Goal: Navigation & Orientation: Find specific page/section

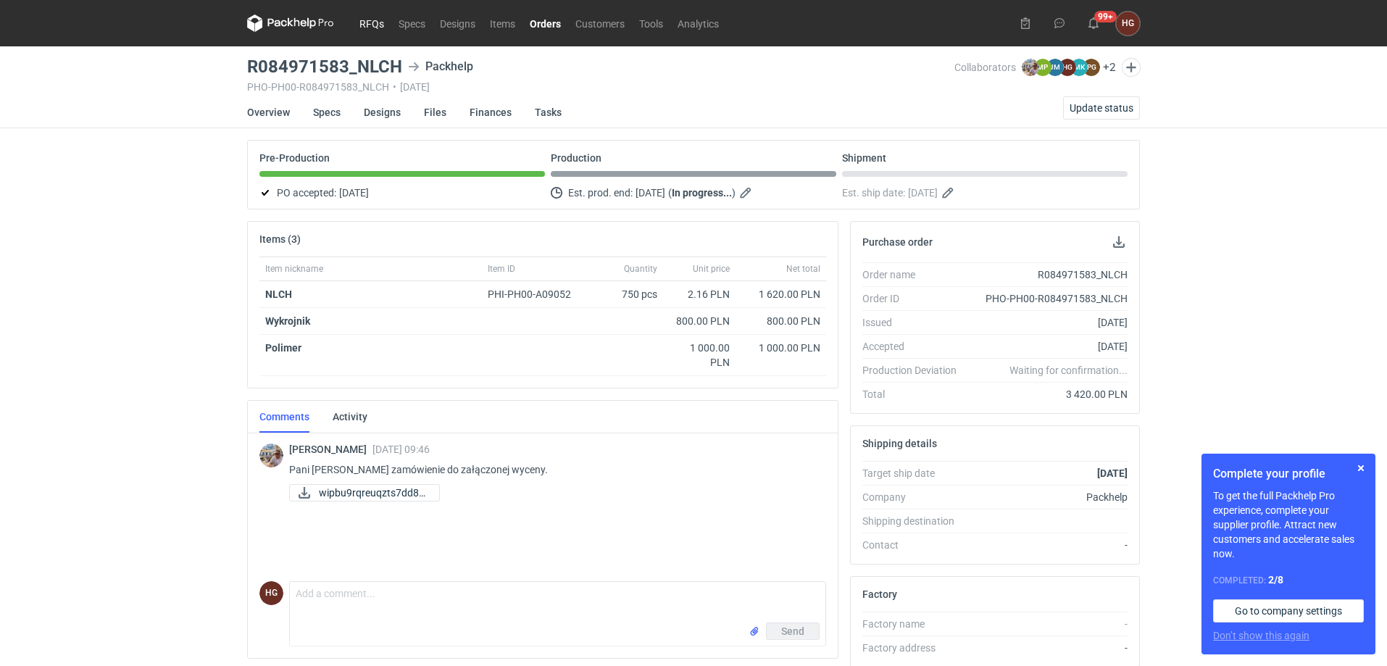
click at [373, 27] on link "RFQs" at bounding box center [371, 22] width 39 height 17
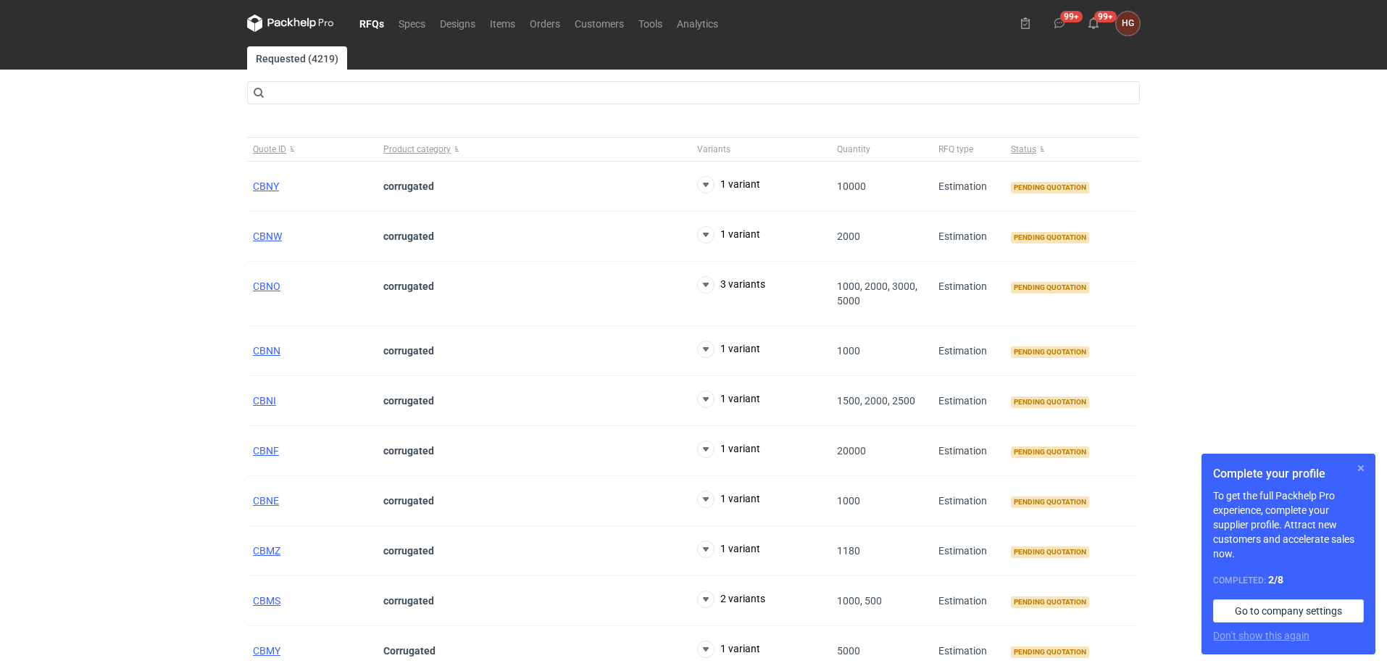
click at [1364, 469] on button "button" at bounding box center [1360, 467] width 17 height 17
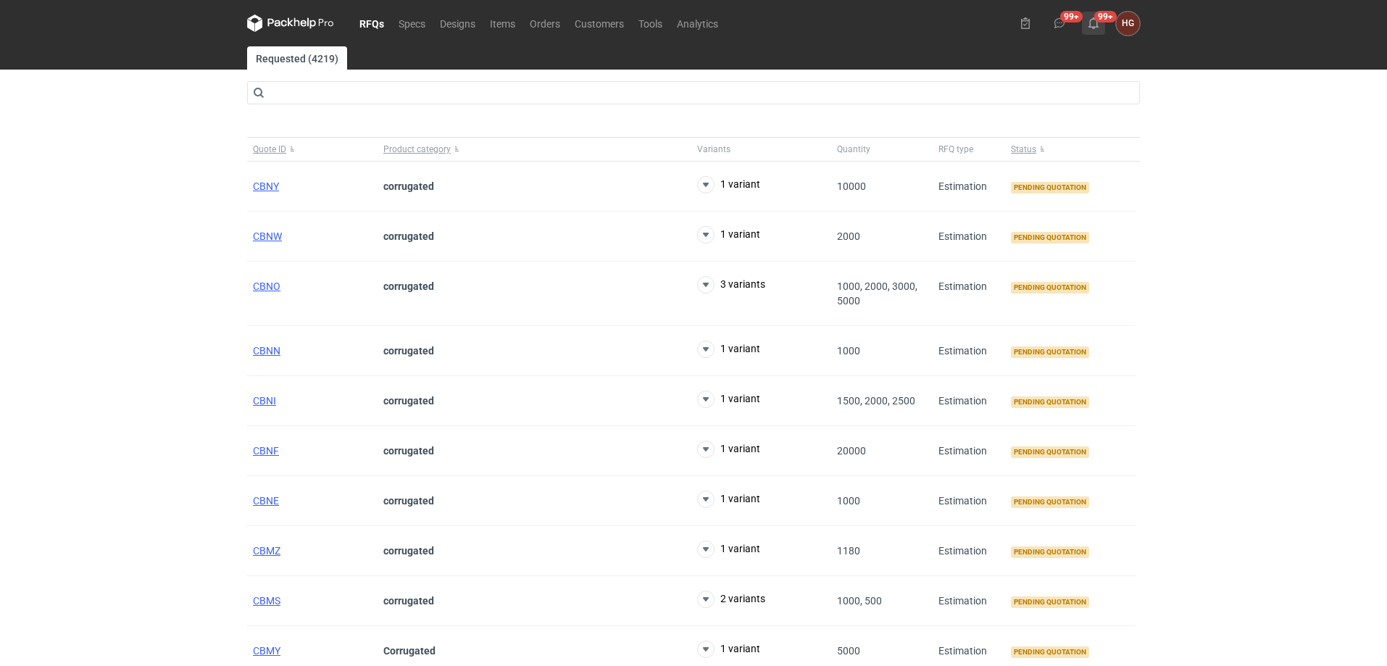
click at [1094, 18] on use at bounding box center [1094, 23] width 10 height 12
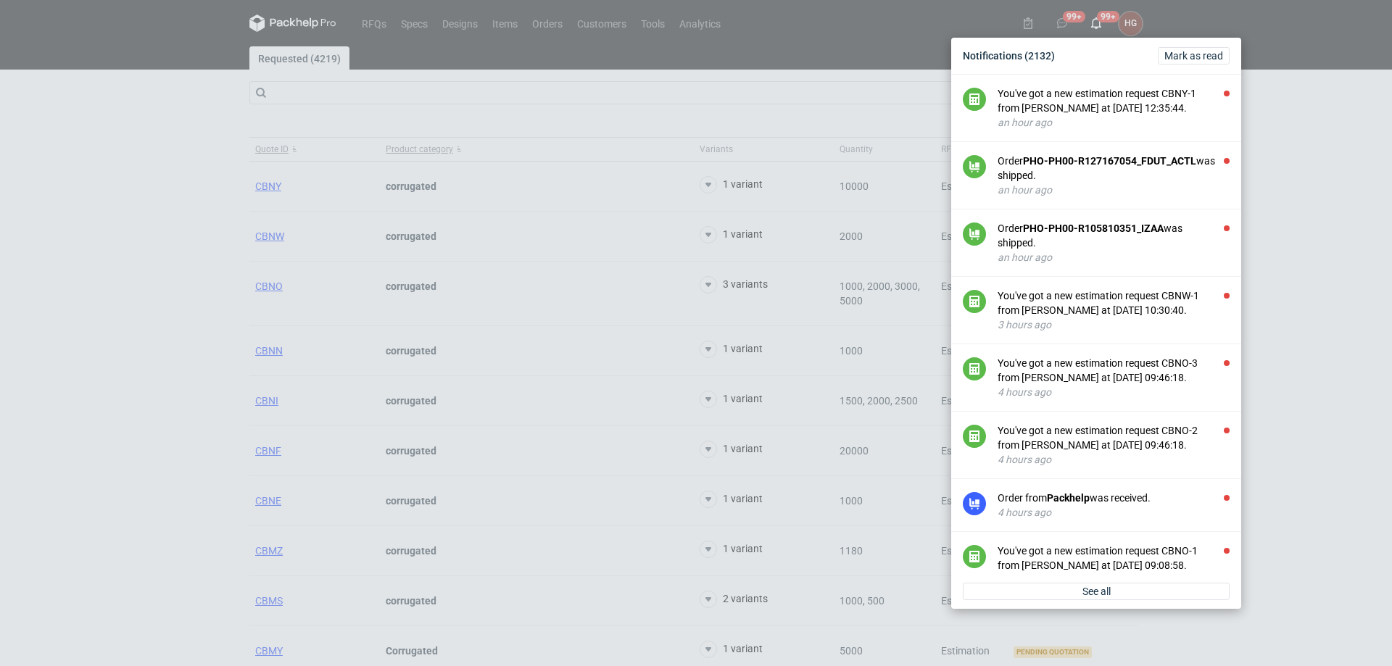
click at [1061, 15] on div "Notifications (2132) [PERSON_NAME] as read You've got a new estimation request …" at bounding box center [696, 333] width 1392 height 666
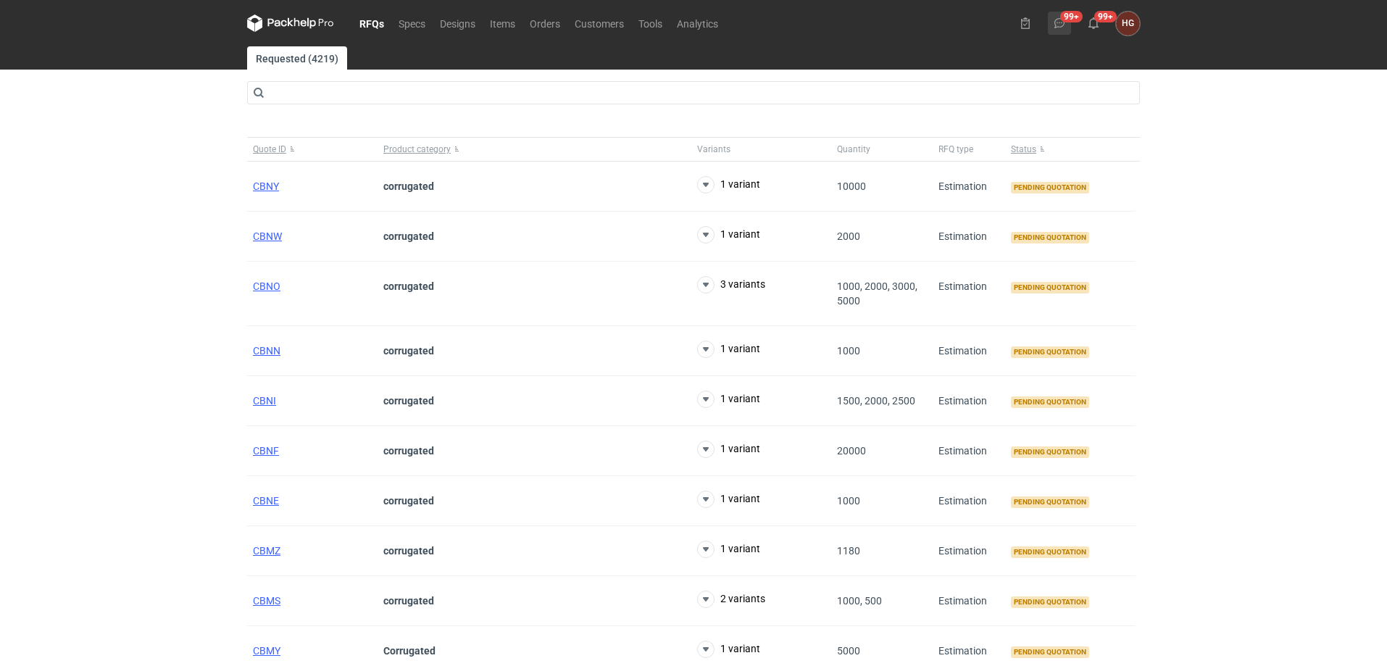
click at [1064, 18] on icon at bounding box center [1060, 23] width 12 height 12
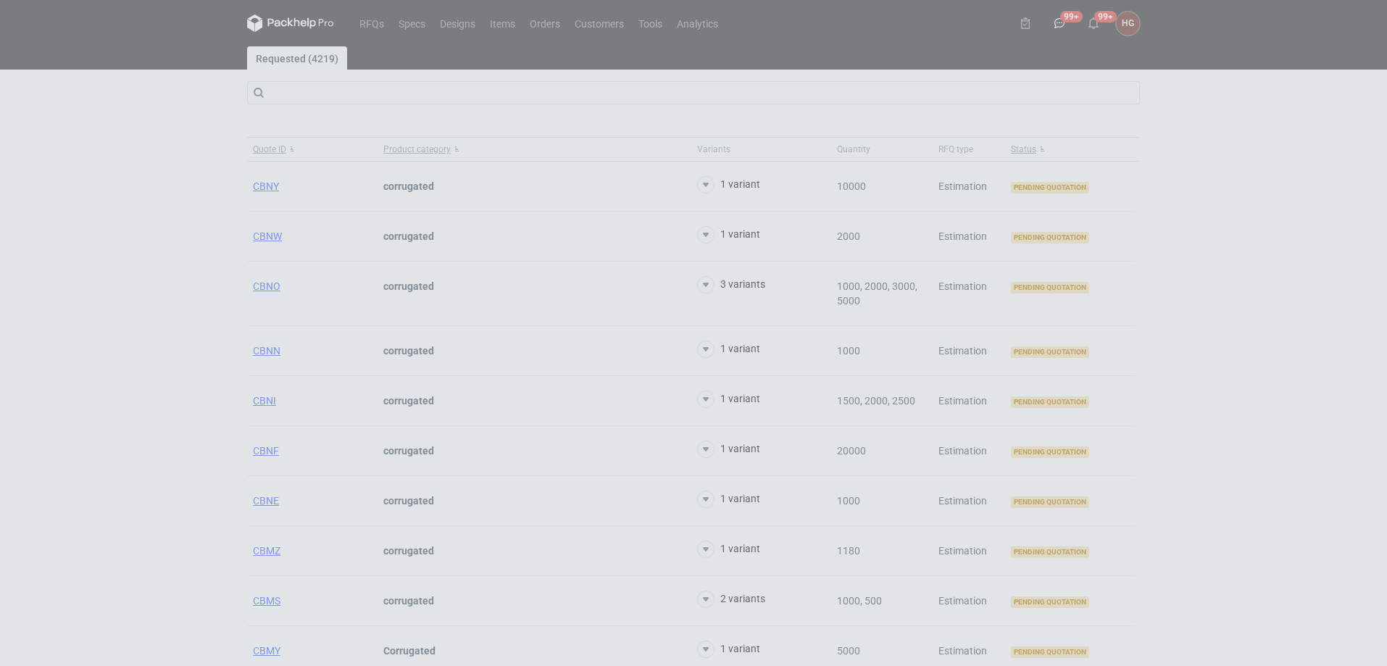
click at [104, 215] on html "RFQs Specs Designs Items Orders Customers Tools Analytics 99+ 99+ HG [PERSON_NA…" at bounding box center [693, 333] width 1387 height 666
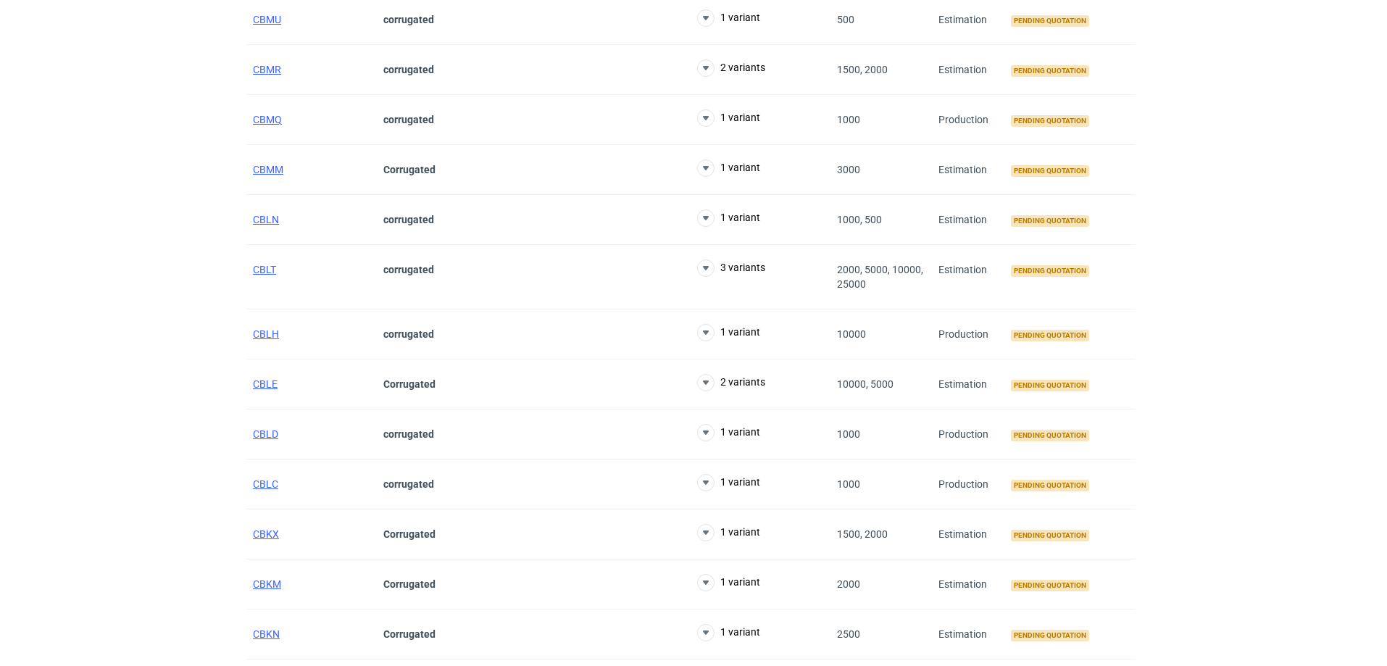
scroll to position [870, 0]
